Goal: Find specific page/section: Find specific page/section

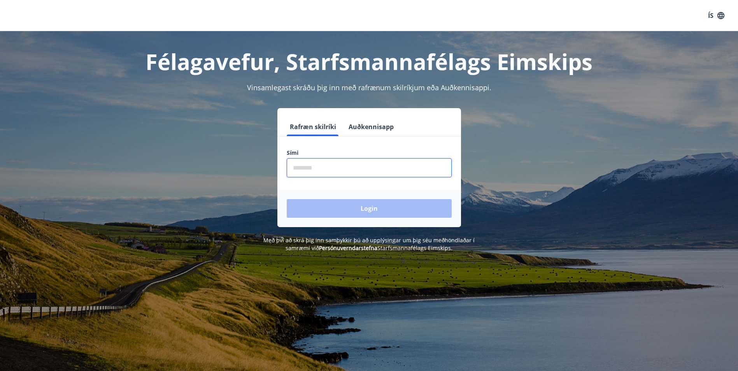
click at [325, 166] on input "phone" at bounding box center [369, 167] width 165 height 19
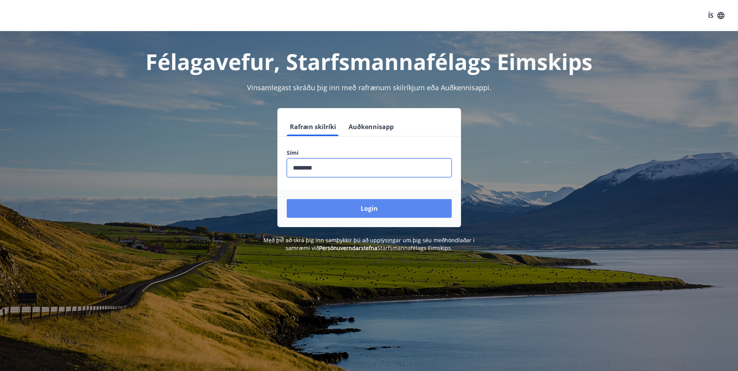
type input "********"
click at [360, 212] on button "Login" at bounding box center [369, 208] width 165 height 19
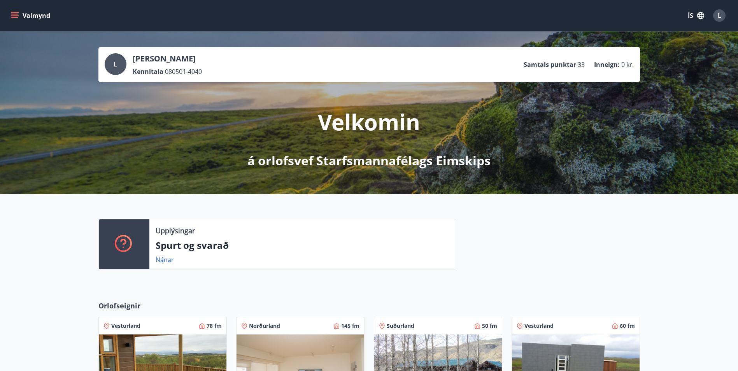
click at [623, 255] on div at bounding box center [548, 247] width 184 height 57
click at [23, 11] on button "Valmynd" at bounding box center [31, 16] width 44 height 14
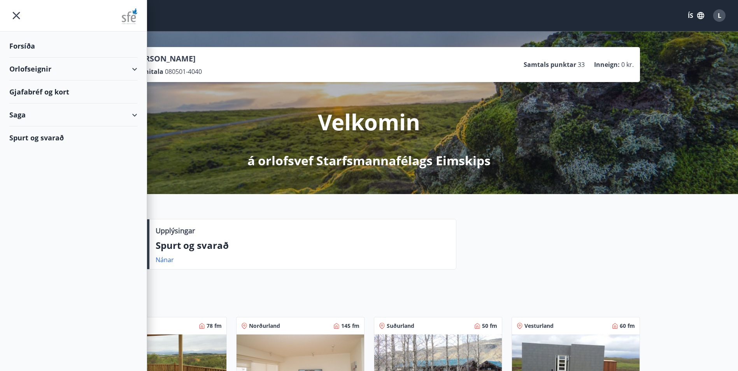
click at [52, 91] on div "Gjafabréf og kort" at bounding box center [73, 92] width 128 height 23
